Goal: Task Accomplishment & Management: Complete application form

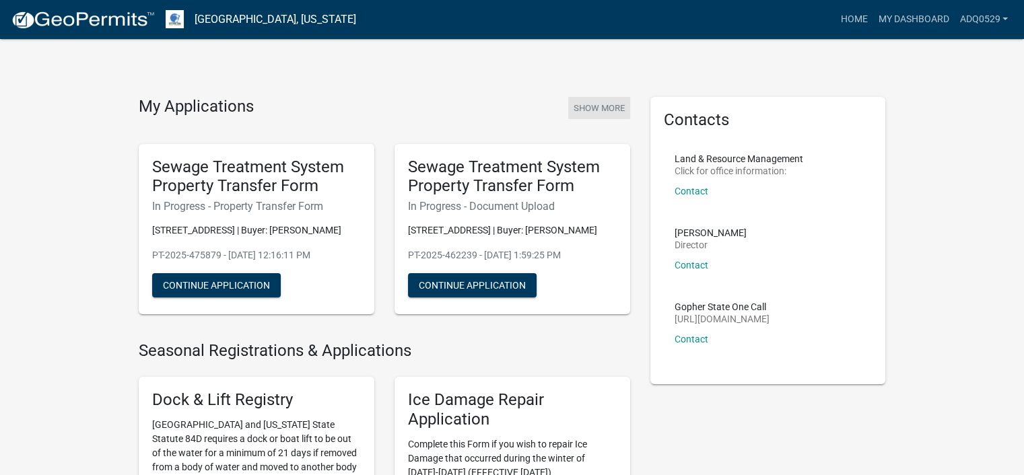
click at [586, 109] on button "Show More" at bounding box center [599, 108] width 62 height 22
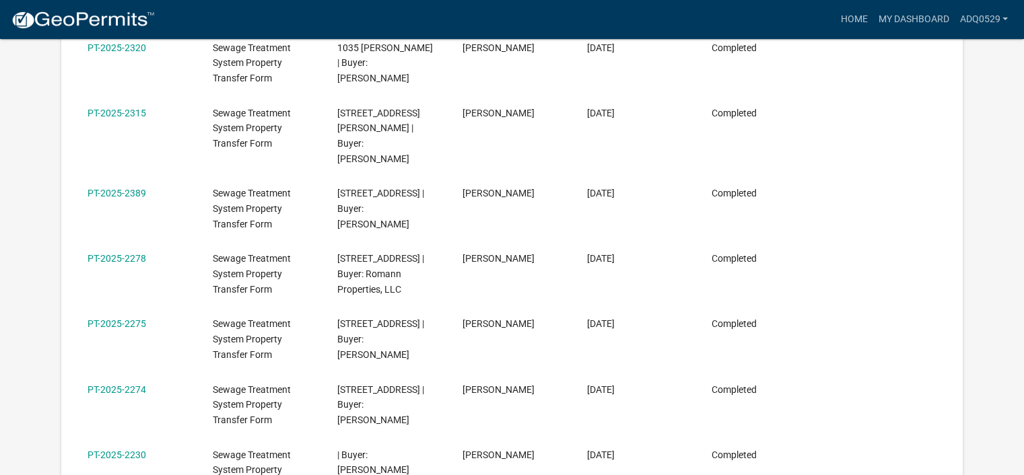
scroll to position [582, 0]
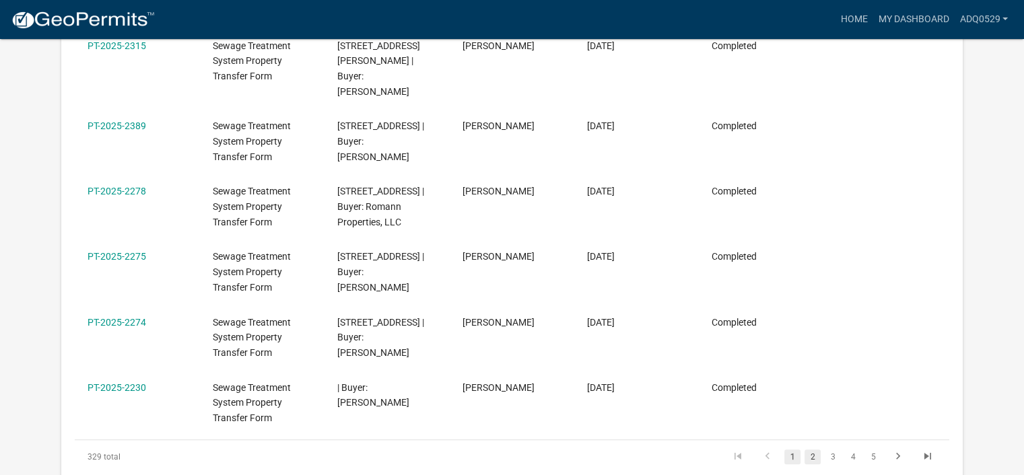
click at [813, 450] on link "2" at bounding box center [813, 457] width 16 height 15
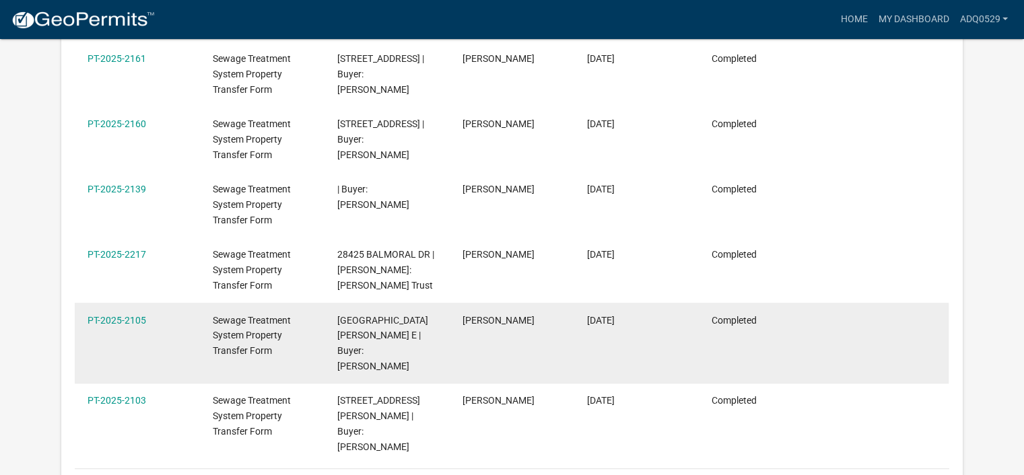
scroll to position [717, 0]
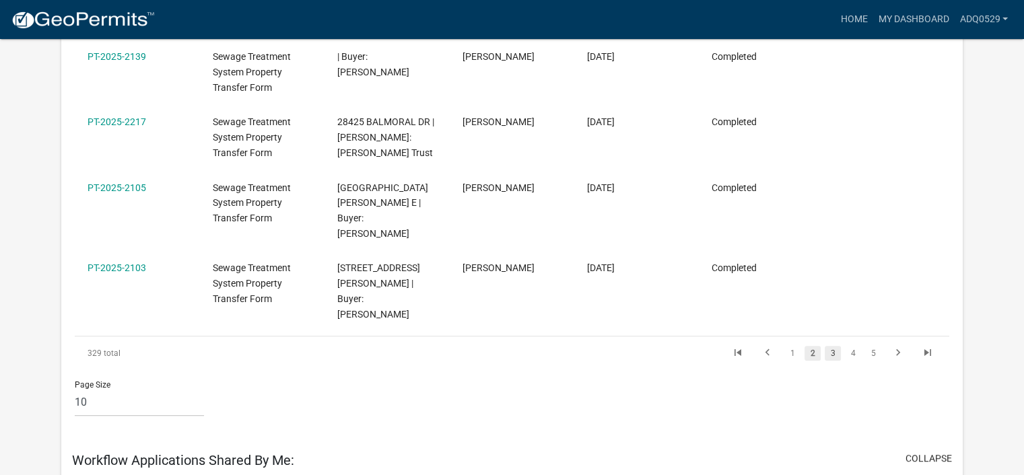
click at [832, 346] on link "3" at bounding box center [833, 353] width 16 height 15
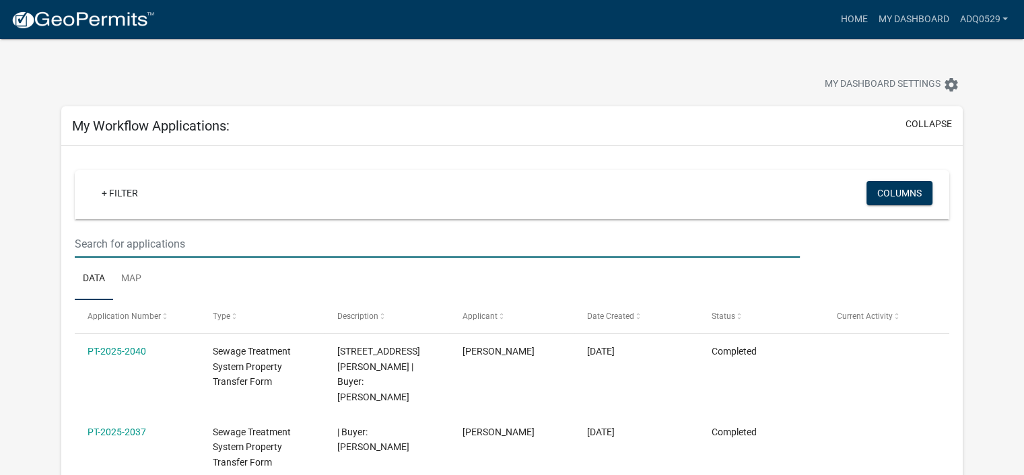
click at [188, 234] on input "text" at bounding box center [437, 244] width 725 height 28
type input "[PERSON_NAME]"
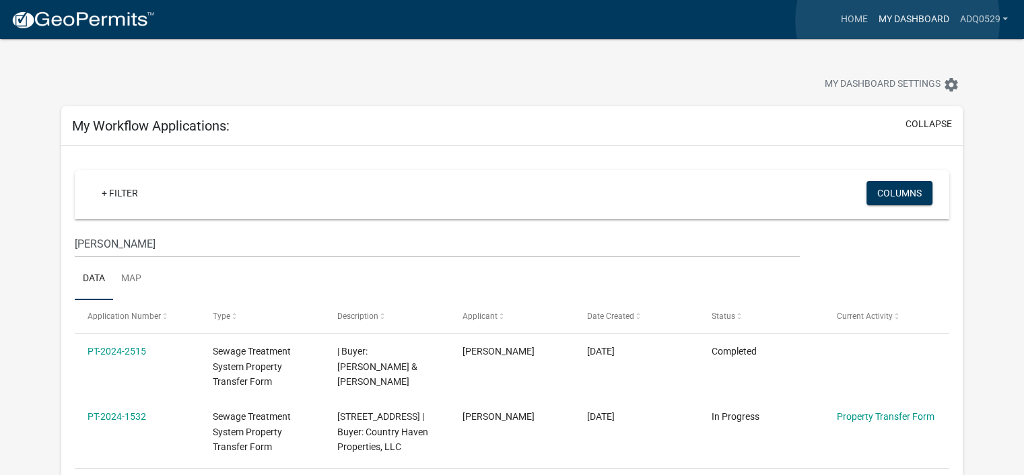
click at [898, 21] on link "My Dashboard" at bounding box center [913, 20] width 81 height 26
click at [910, 17] on link "My Dashboard" at bounding box center [913, 20] width 81 height 26
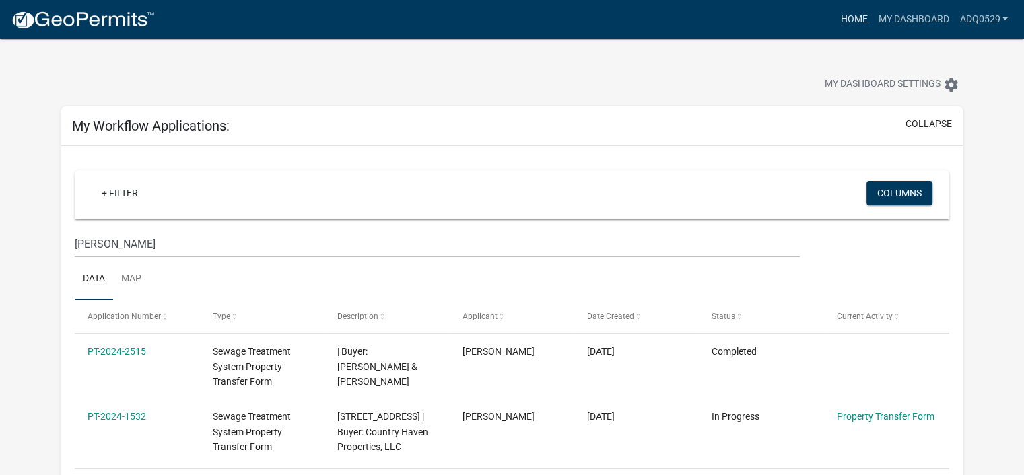
click at [851, 19] on link "Home" at bounding box center [854, 20] width 38 height 26
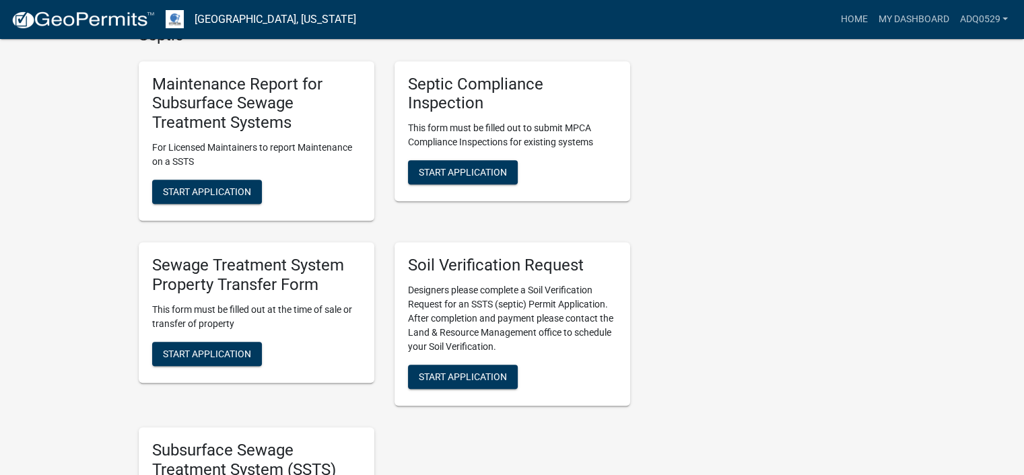
scroll to position [673, 0]
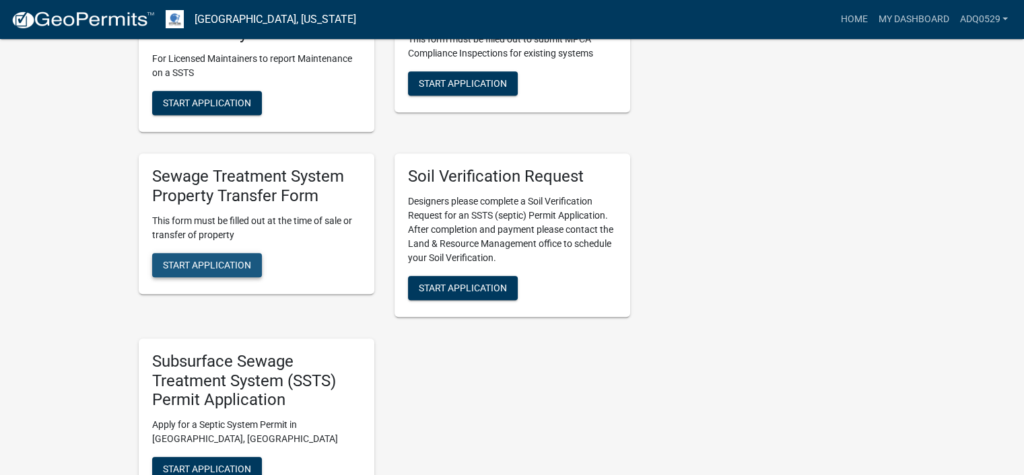
click at [242, 271] on button "Start Application" at bounding box center [207, 265] width 110 height 24
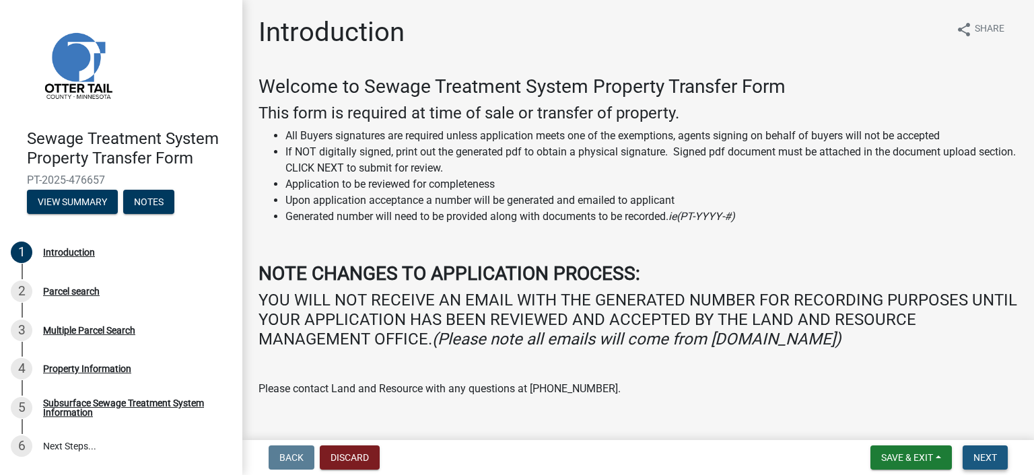
click at [980, 453] on span "Next" at bounding box center [986, 458] width 24 height 11
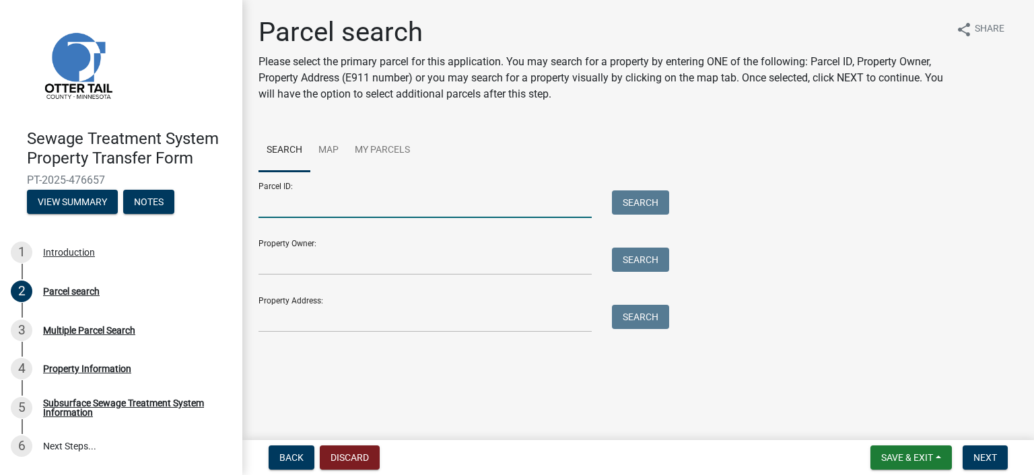
click at [313, 209] on input "Parcel ID:" at bounding box center [425, 205] width 333 height 28
paste input "52.000.99.0283.001"
type input "52.000.99.0283.001"
click at [667, 201] on button "Search" at bounding box center [640, 203] width 57 height 24
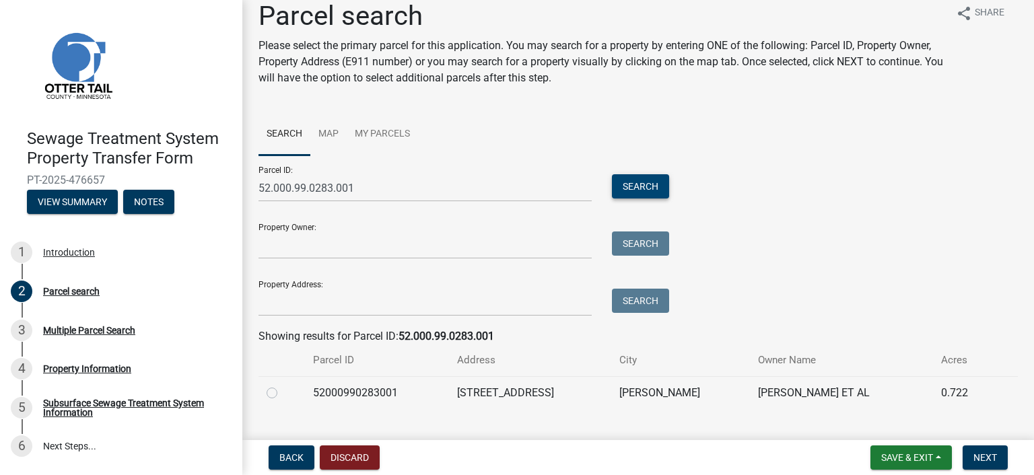
scroll to position [43, 0]
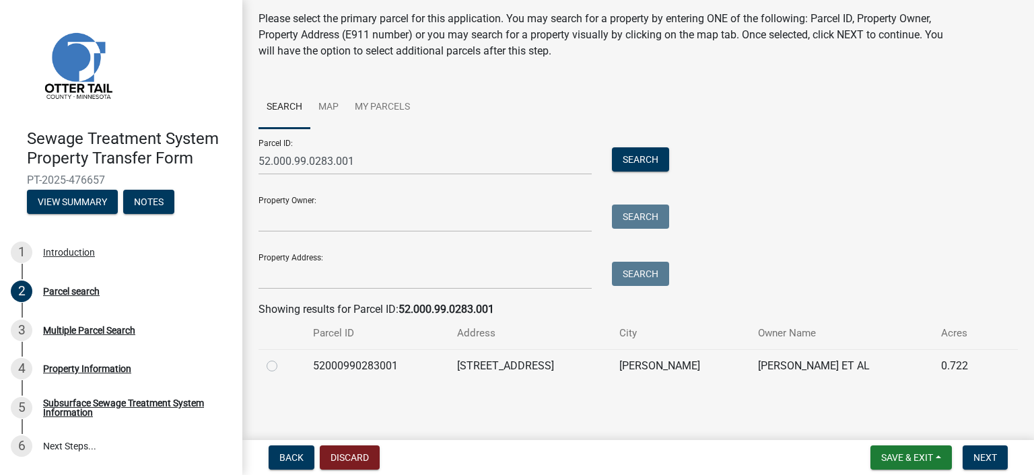
click at [314, 364] on td "52000990283001" at bounding box center [377, 365] width 145 height 33
click at [283, 358] on label at bounding box center [283, 358] width 0 height 0
click at [283, 367] on input "radio" at bounding box center [287, 362] width 9 height 9
radio input "true"
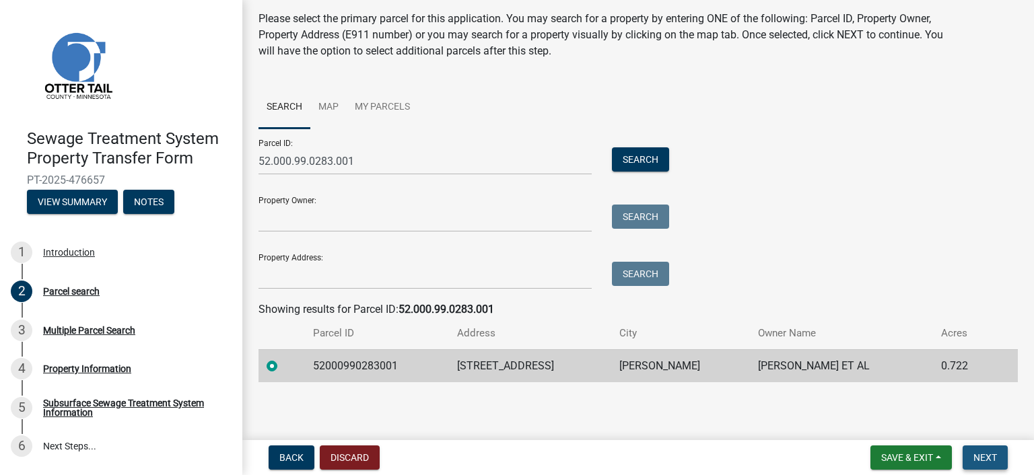
click at [970, 449] on button "Next" at bounding box center [985, 458] width 45 height 24
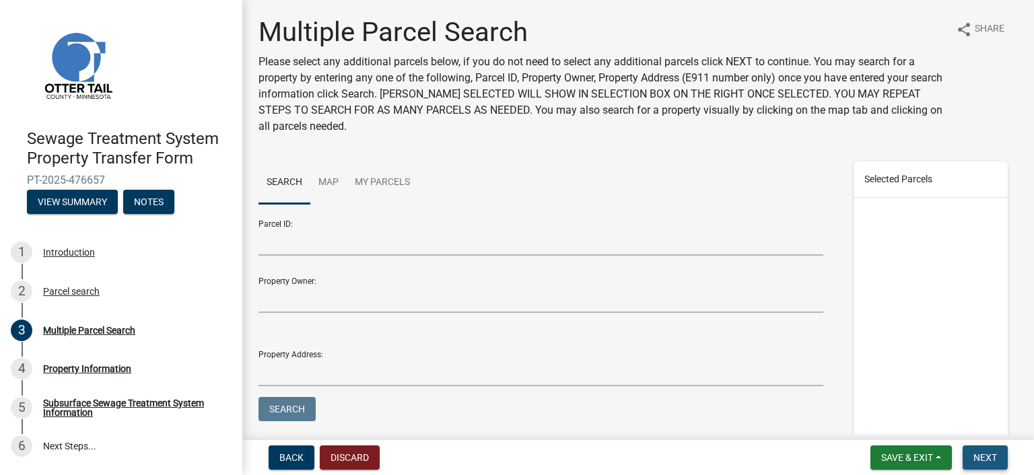
click at [987, 450] on button "Next" at bounding box center [985, 458] width 45 height 24
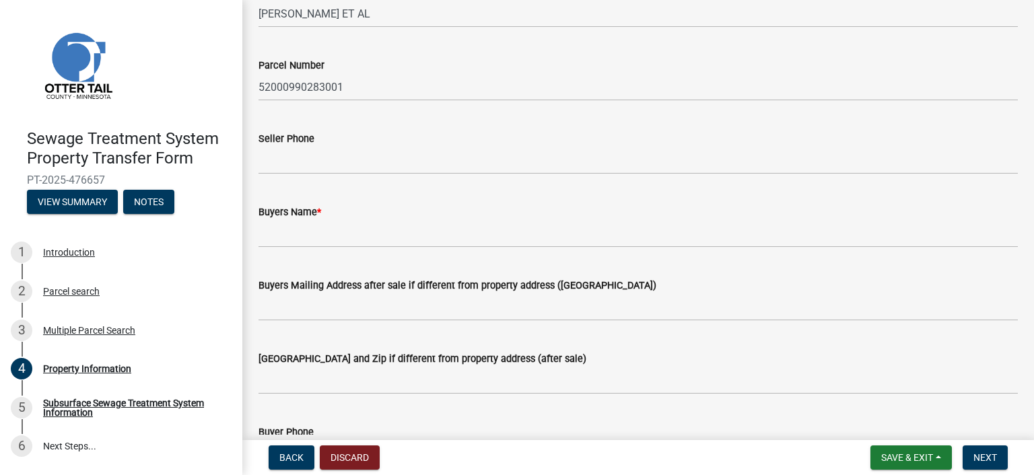
scroll to position [135, 0]
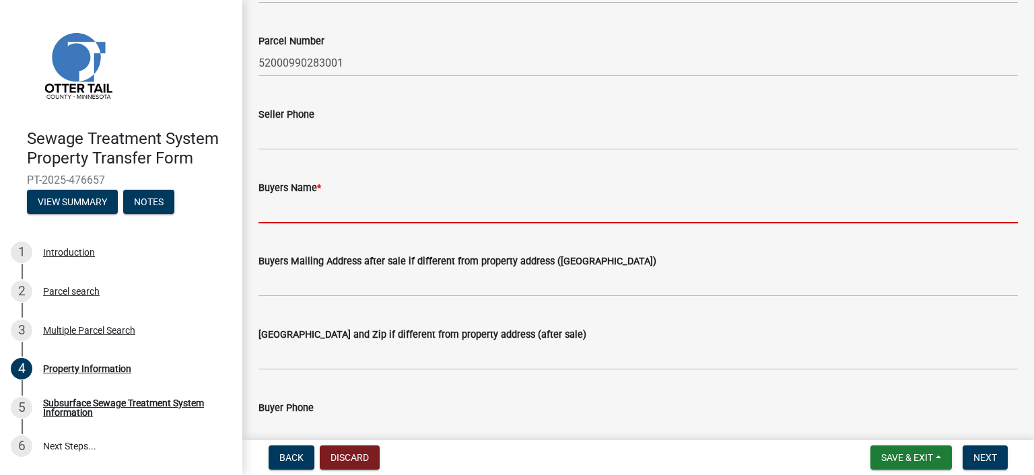
click at [342, 202] on input "Buyers Name *" at bounding box center [639, 210] width 760 height 28
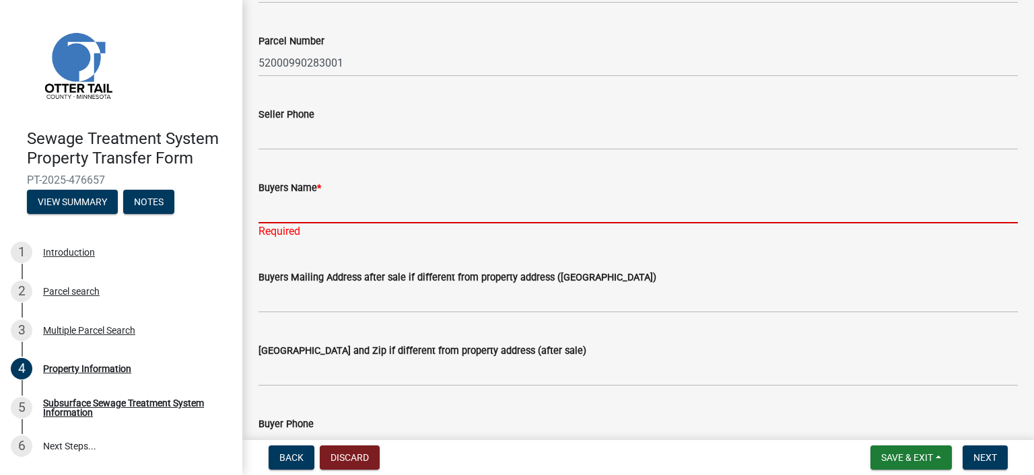
click at [446, 212] on input "Buyers Name *" at bounding box center [639, 210] width 760 height 28
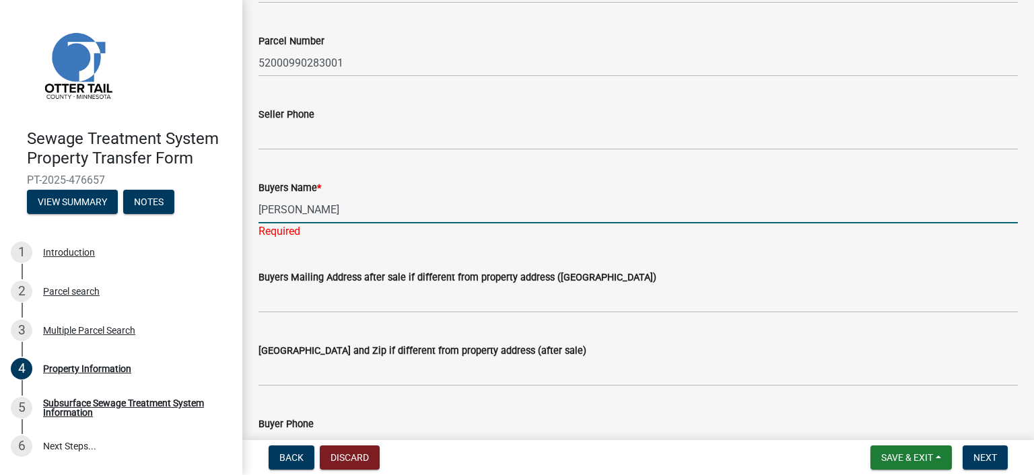
type input "[PERSON_NAME]"
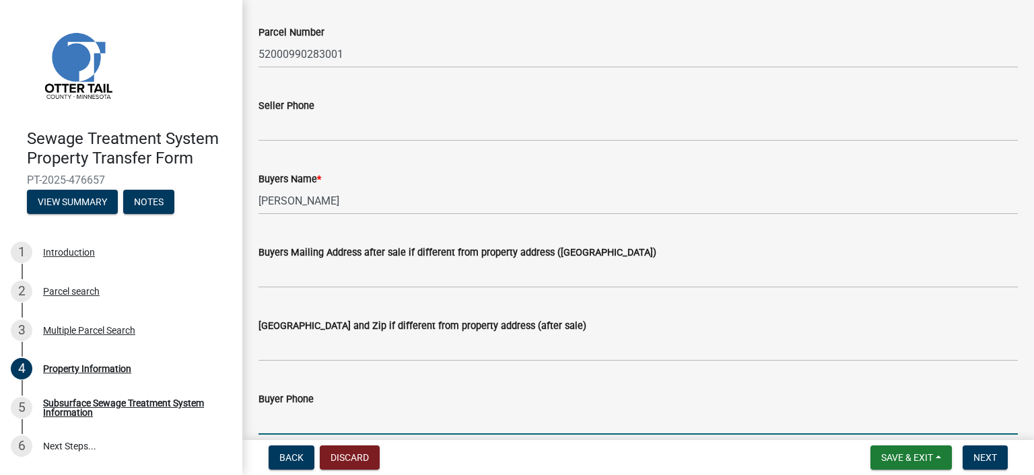
scroll to position [408, 0]
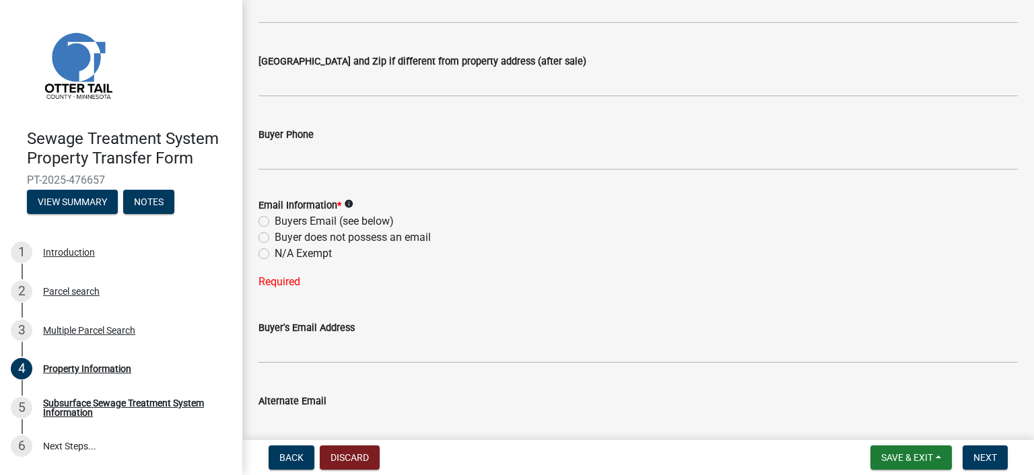
click at [327, 222] on label "Buyers Email (see below)" at bounding box center [334, 221] width 119 height 16
click at [283, 222] on input "Buyers Email (see below)" at bounding box center [279, 217] width 9 height 9
radio input "true"
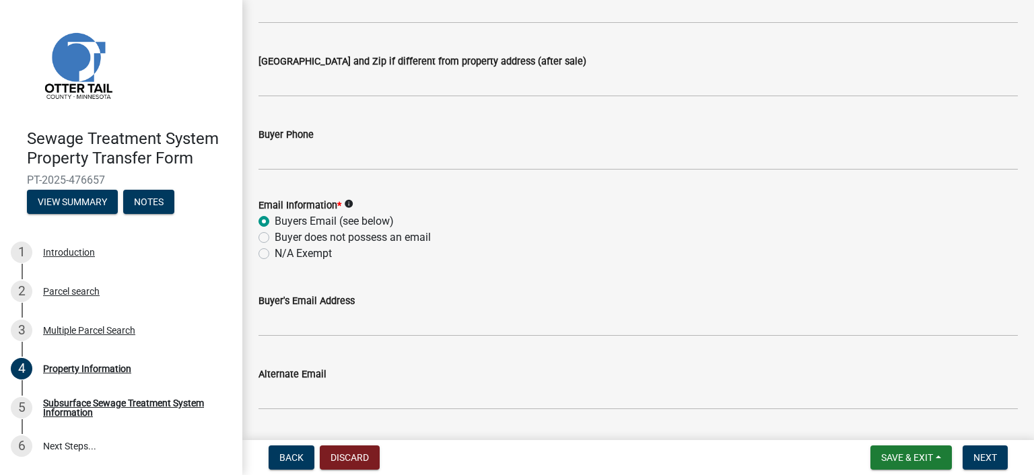
click at [275, 239] on label "Buyer does not possess an email" at bounding box center [353, 238] width 156 height 16
click at [275, 238] on input "Buyer does not possess an email" at bounding box center [279, 234] width 9 height 9
radio input "true"
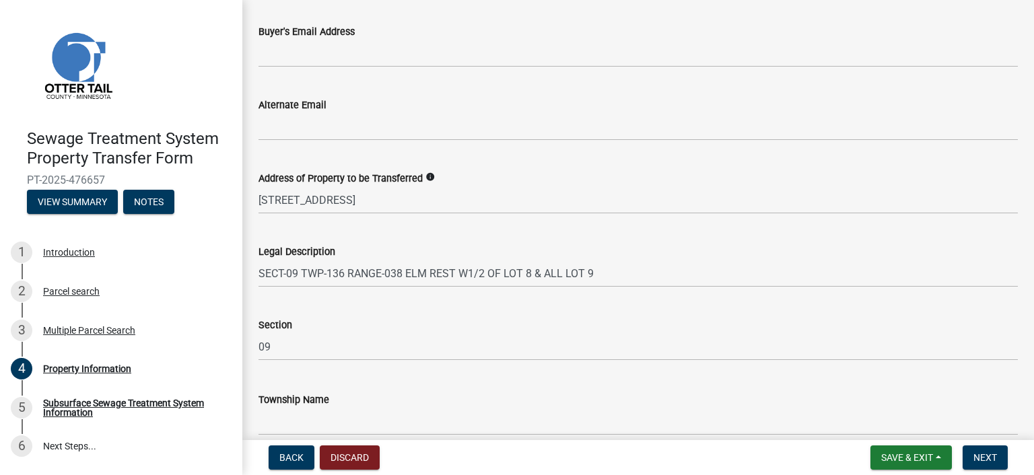
scroll to position [741, 0]
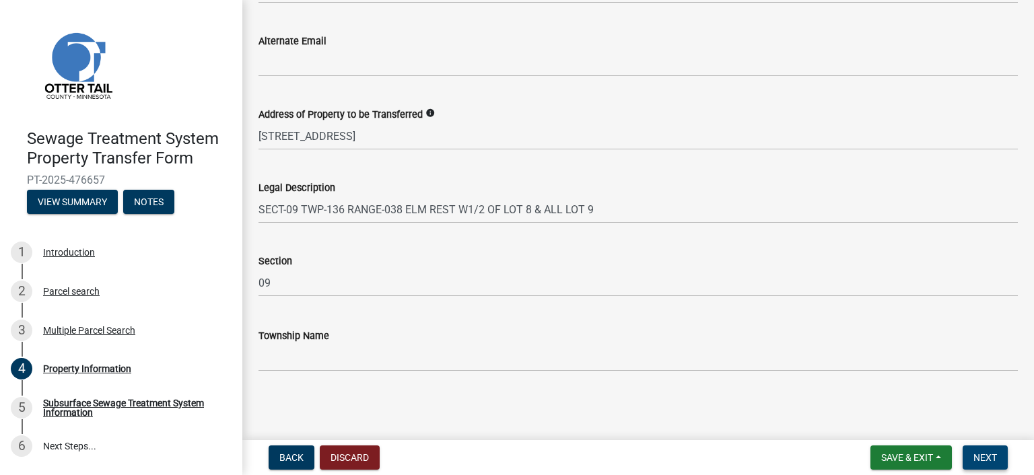
click at [983, 449] on button "Next" at bounding box center [985, 458] width 45 height 24
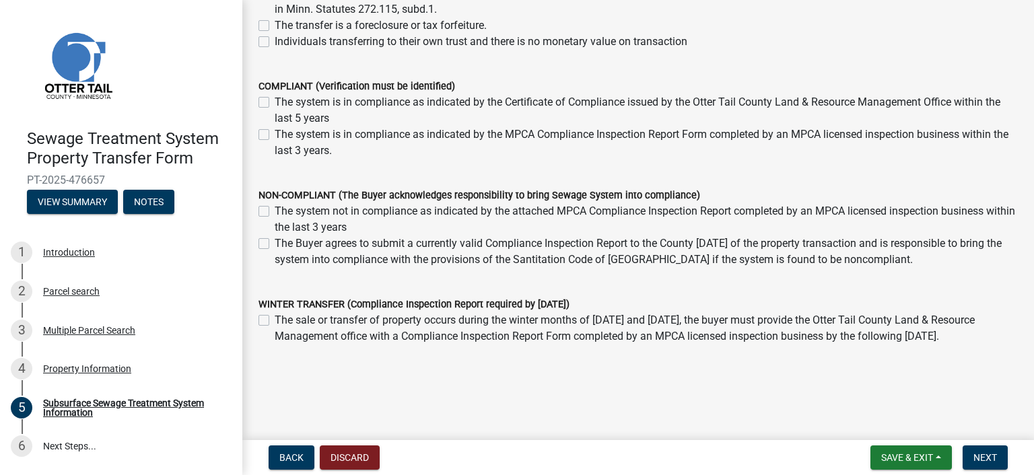
scroll to position [299, 0]
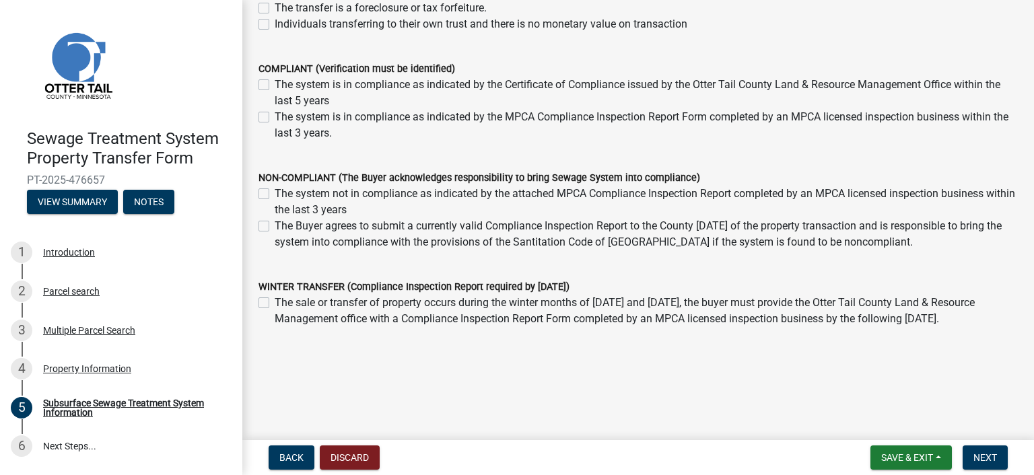
click at [275, 227] on label "The Buyer agrees to submit a currently valid Compliance Inspection Report to th…" at bounding box center [646, 234] width 743 height 32
click at [275, 227] on input "The Buyer agrees to submit a currently valid Compliance Inspection Report to th…" at bounding box center [279, 222] width 9 height 9
checkbox input "true"
checkbox input "false"
checkbox input "true"
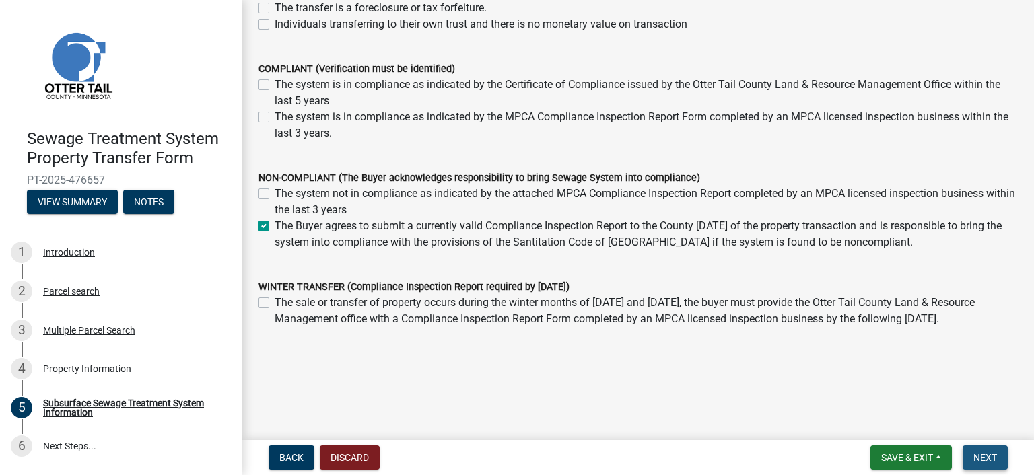
click at [985, 453] on span "Next" at bounding box center [986, 458] width 24 height 11
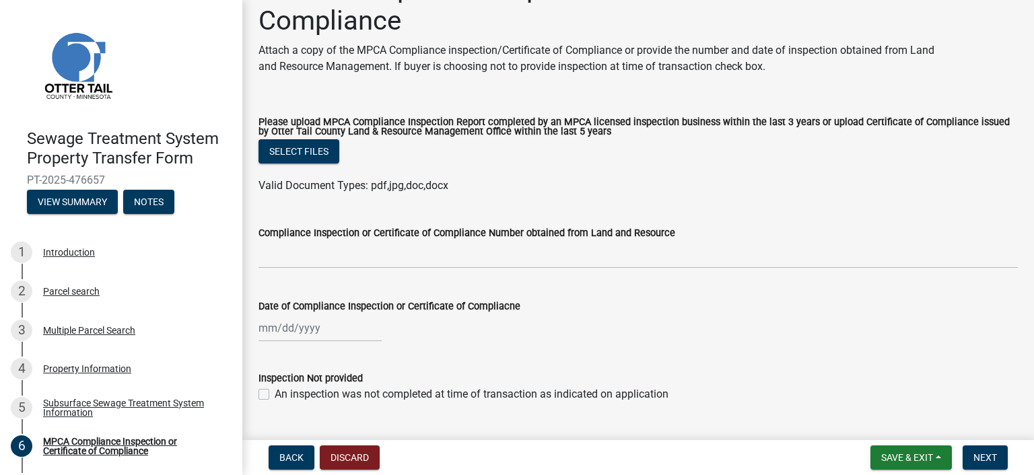
scroll to position [77, 0]
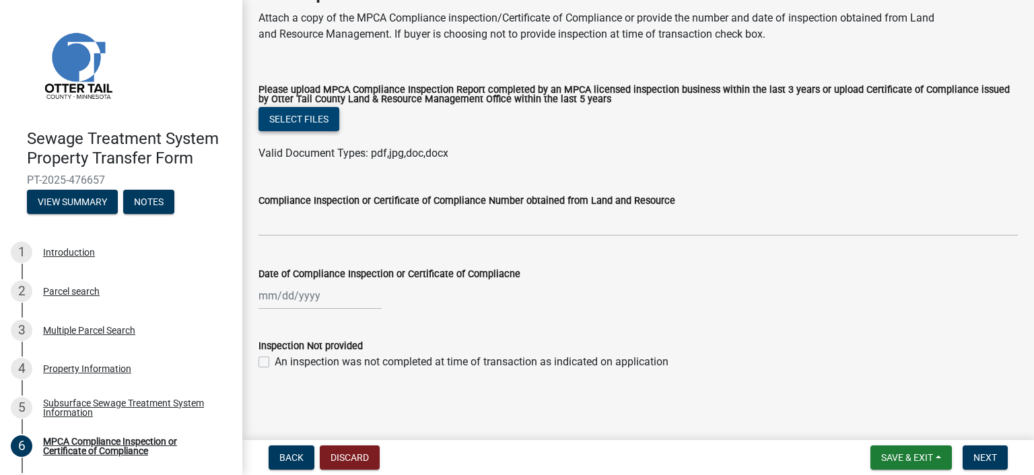
click at [299, 116] on button "Select files" at bounding box center [299, 119] width 81 height 24
click at [972, 455] on button "Next" at bounding box center [985, 458] width 45 height 24
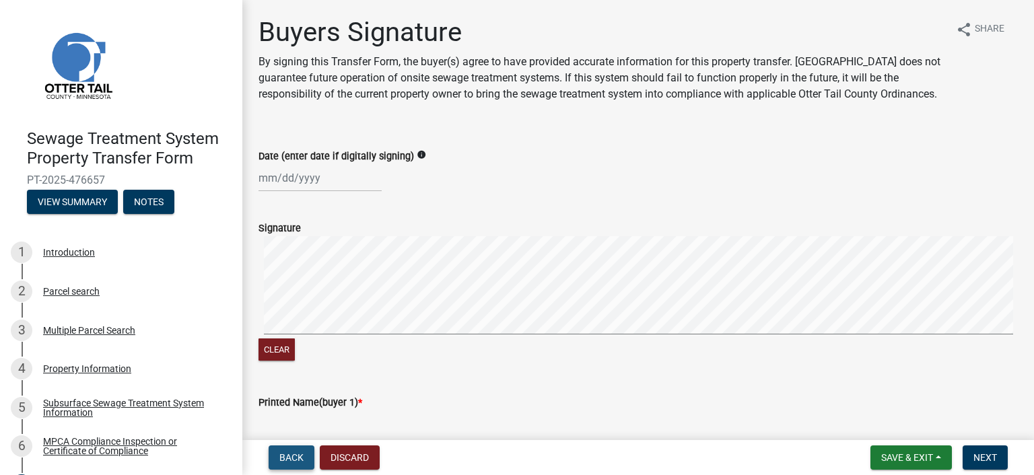
click at [293, 457] on span "Back" at bounding box center [291, 458] width 24 height 11
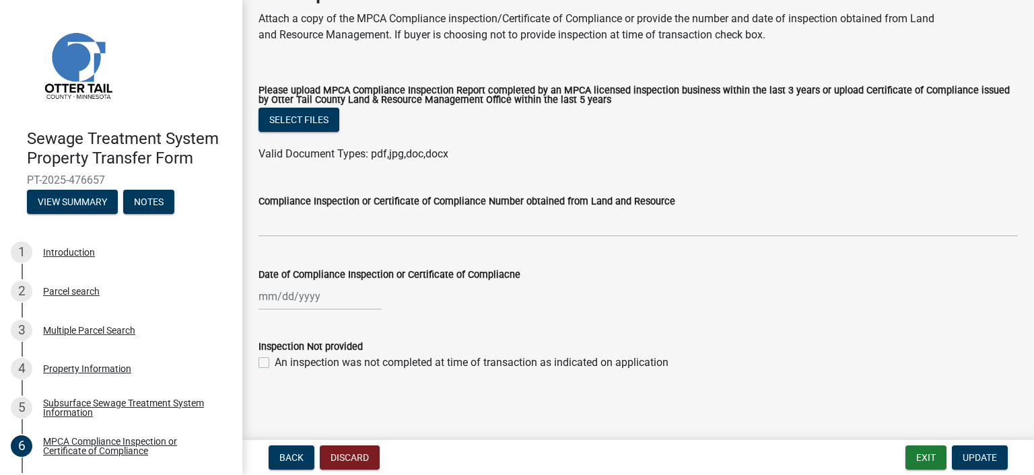
scroll to position [77, 0]
click at [275, 364] on label "An inspection was not completed at time of transaction as indicated on applicat…" at bounding box center [472, 362] width 394 height 16
click at [275, 363] on input "An inspection was not completed at time of transaction as indicated on applicat…" at bounding box center [279, 358] width 9 height 9
checkbox input "true"
click at [976, 456] on span "Update" at bounding box center [980, 458] width 34 height 11
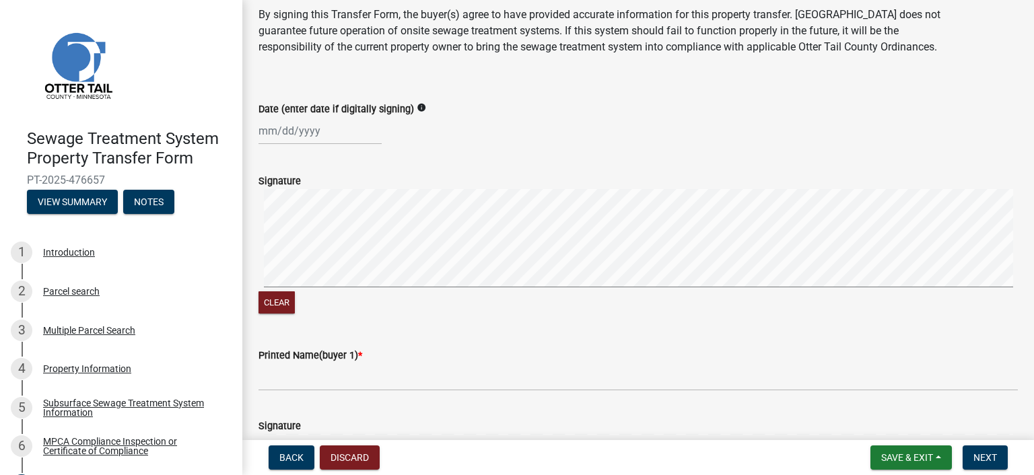
scroll to position [135, 0]
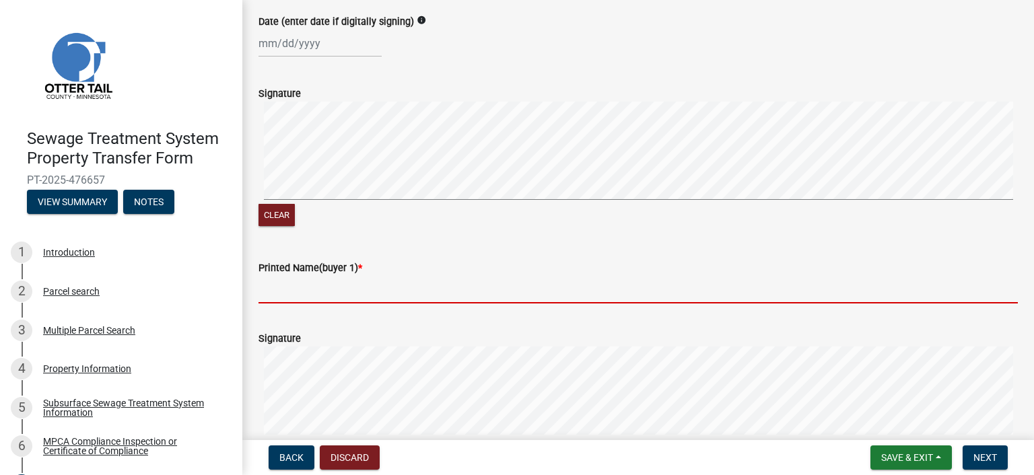
click at [334, 304] on input "Printed Name(buyer 1) *" at bounding box center [639, 290] width 760 height 28
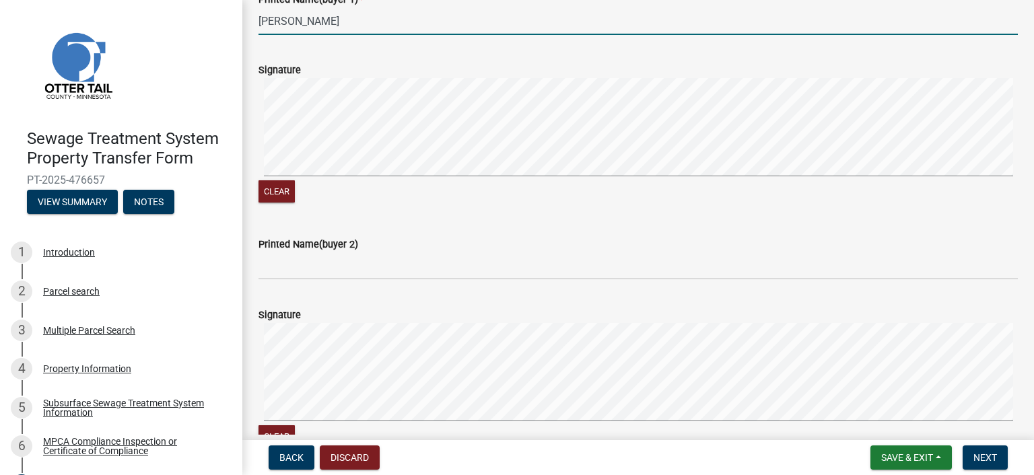
scroll to position [404, 0]
type input "[PERSON_NAME]"
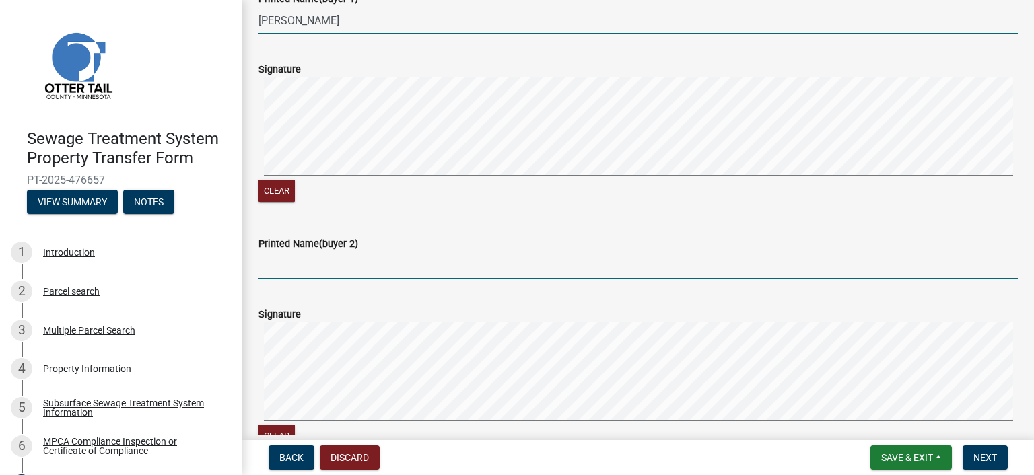
click at [304, 279] on input "Printed Name(buyer 2)" at bounding box center [639, 266] width 760 height 28
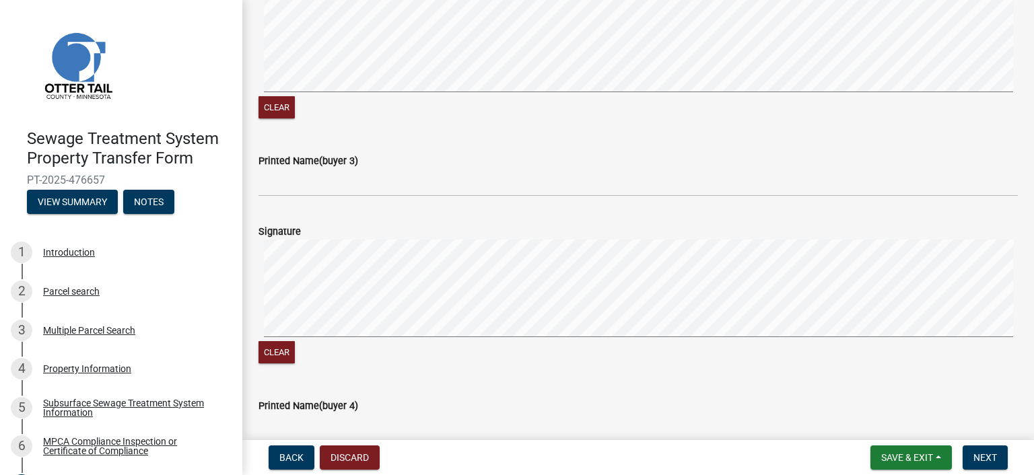
scroll to position [741, 0]
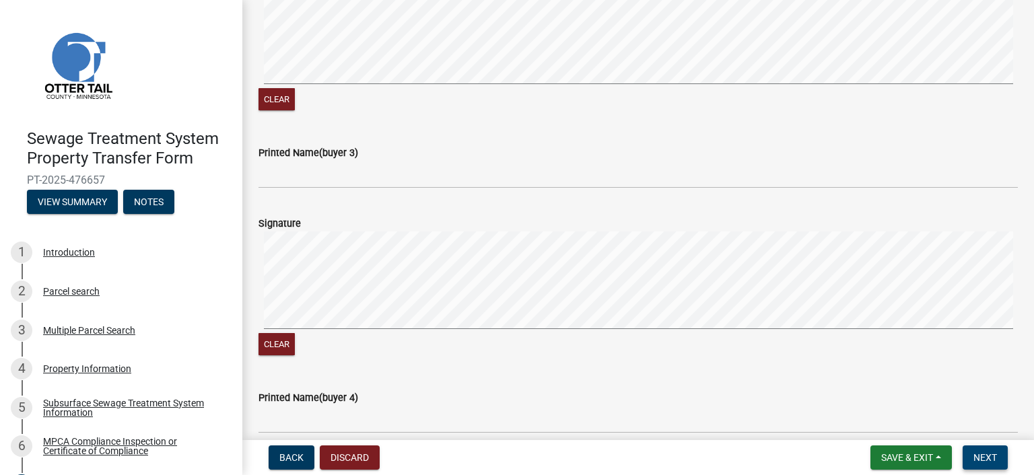
type input "[PERSON_NAME]"
click at [992, 453] on span "Next" at bounding box center [986, 458] width 24 height 11
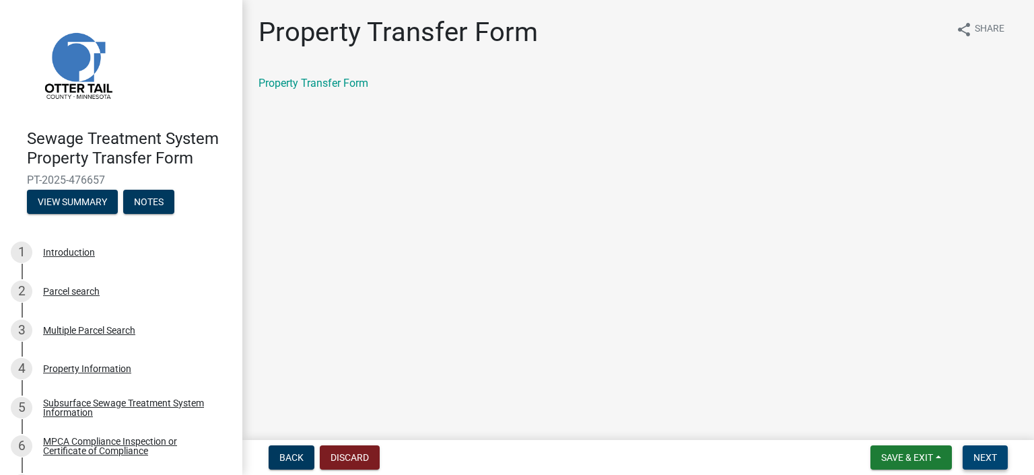
click at [990, 453] on span "Next" at bounding box center [986, 458] width 24 height 11
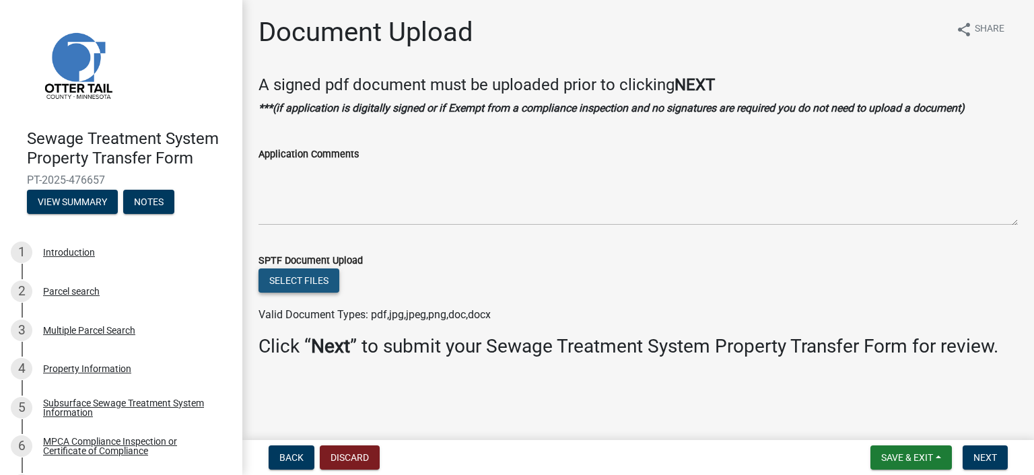
click at [282, 281] on button "Select files" at bounding box center [299, 281] width 81 height 24
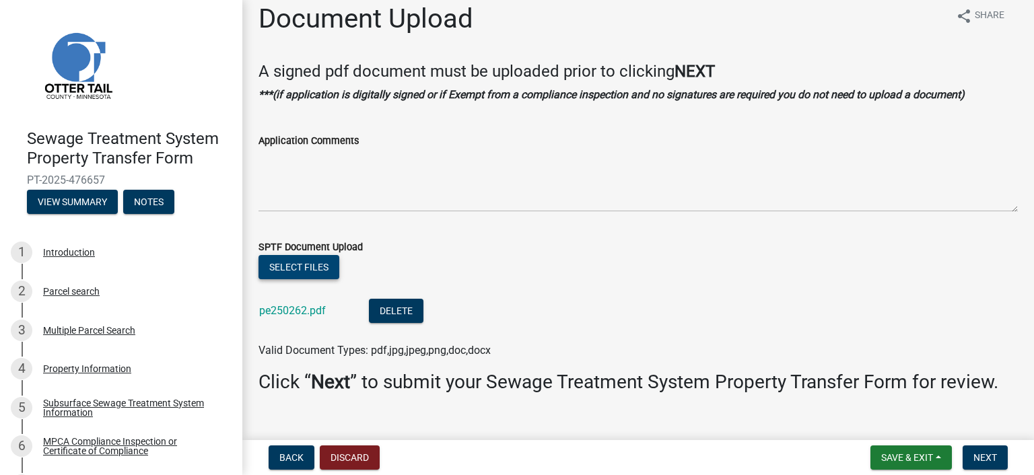
scroll to position [35, 0]
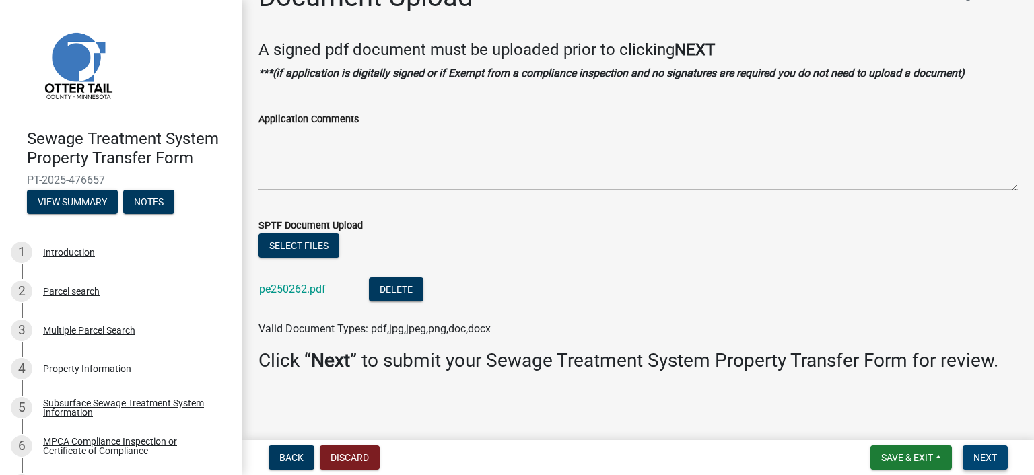
click at [983, 457] on span "Next" at bounding box center [986, 458] width 24 height 11
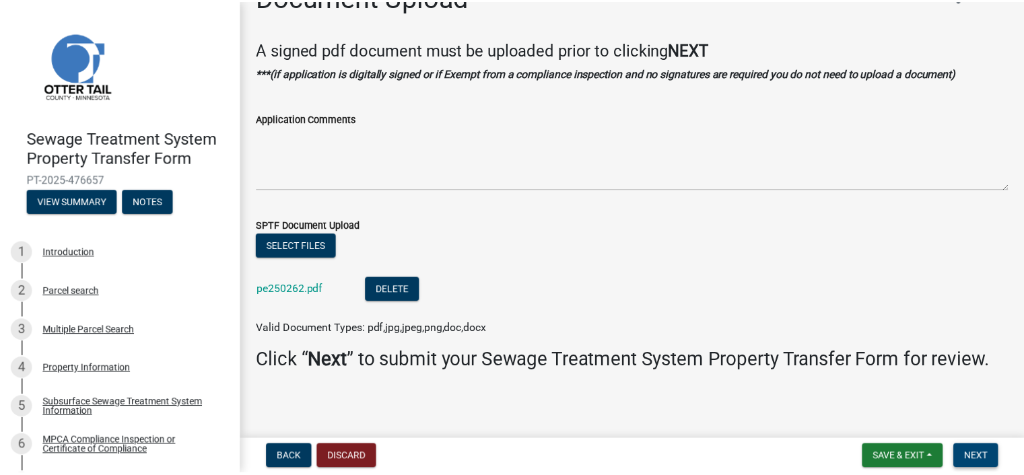
scroll to position [0, 0]
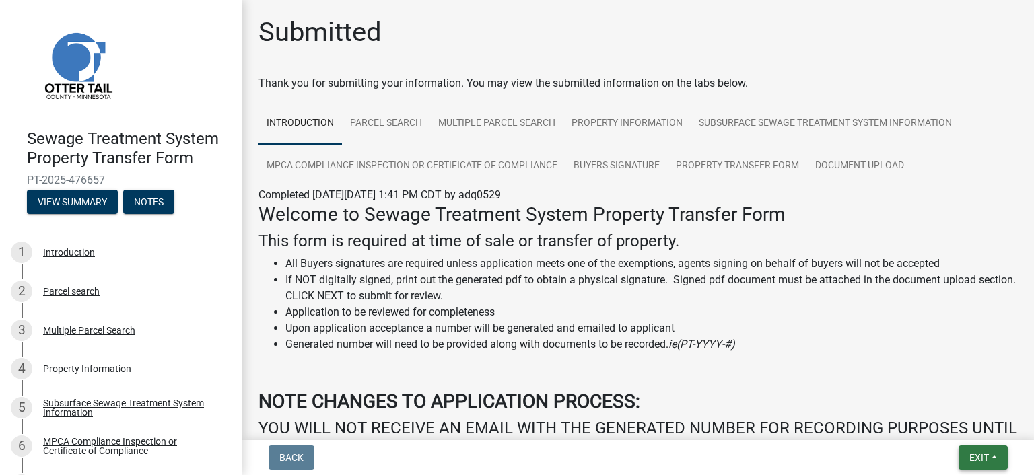
click at [962, 452] on button "Exit" at bounding box center [983, 458] width 49 height 24
click at [953, 430] on button "Save & Exit" at bounding box center [955, 423] width 108 height 32
